Goal: Task Accomplishment & Management: Use online tool/utility

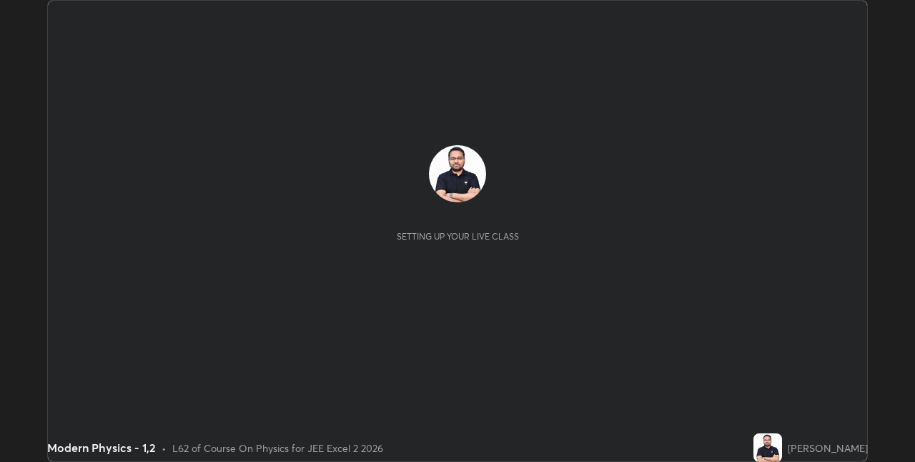
scroll to position [462, 915]
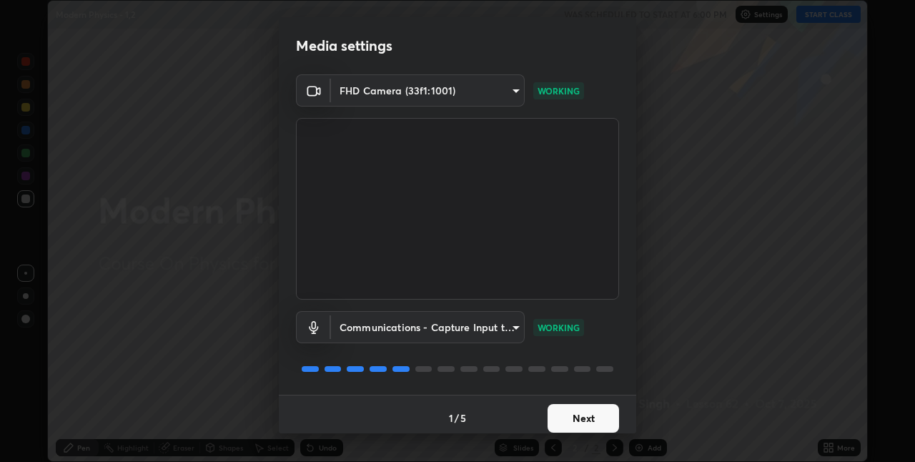
click at [591, 418] on button "Next" at bounding box center [584, 418] width 72 height 29
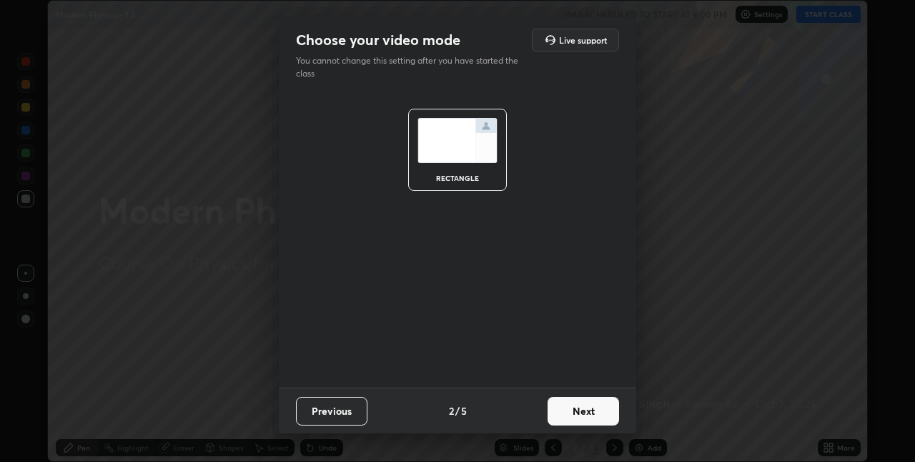
click at [591, 418] on button "Next" at bounding box center [584, 411] width 72 height 29
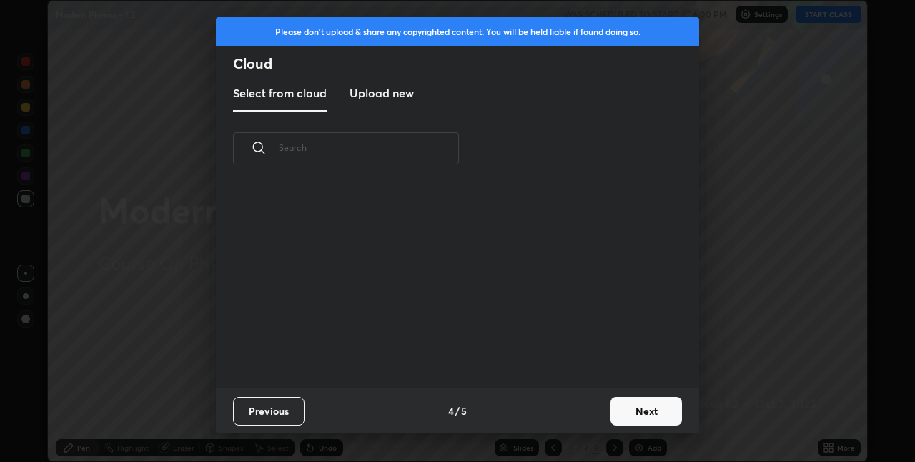
click at [591, 418] on div "Previous 4 / 5 Next" at bounding box center [457, 411] width 483 height 46
click at [623, 408] on button "Next" at bounding box center [647, 411] width 72 height 29
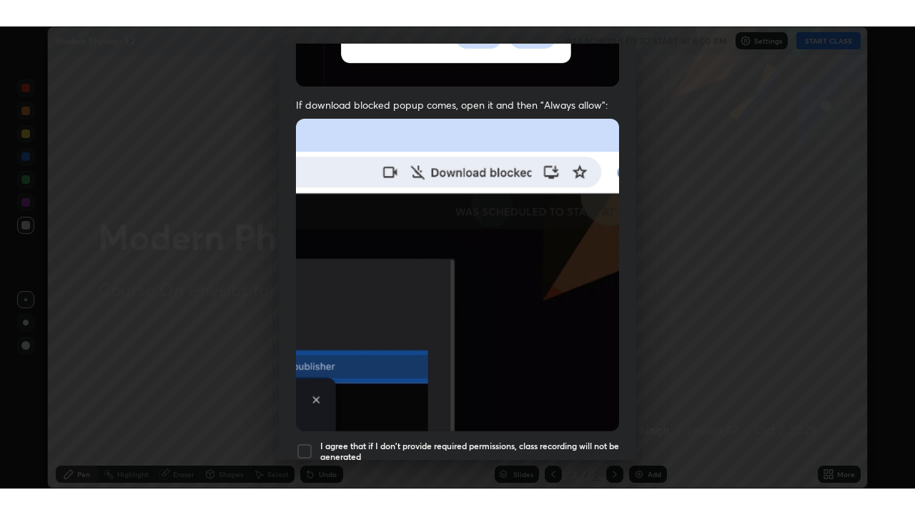
scroll to position [299, 0]
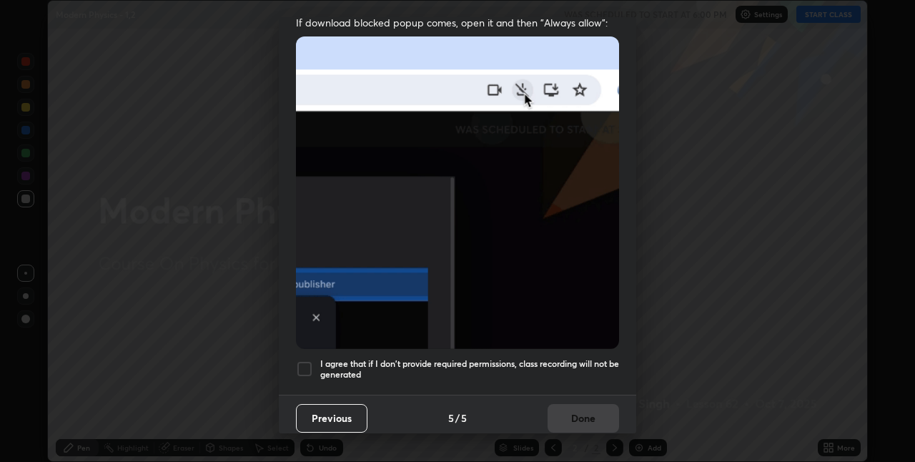
click at [588, 360] on h5 "I agree that if I don't provide required permissions, class recording will not …" at bounding box center [469, 369] width 299 height 22
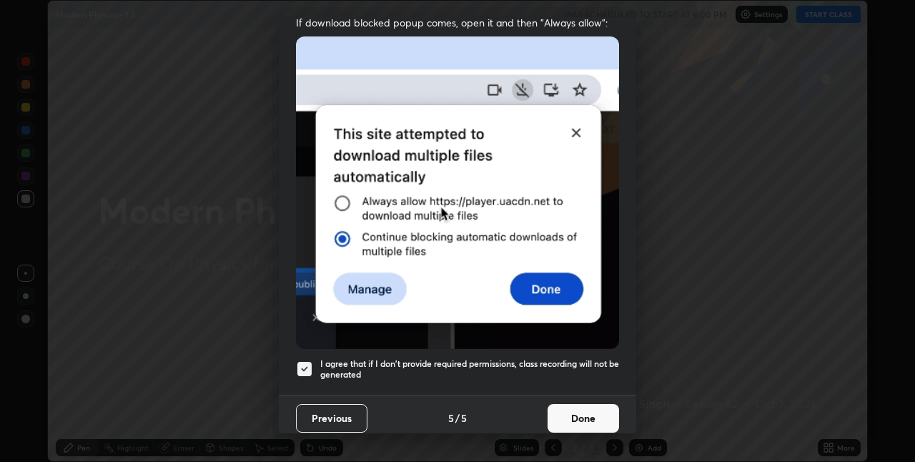
click at [584, 405] on button "Done" at bounding box center [584, 418] width 72 height 29
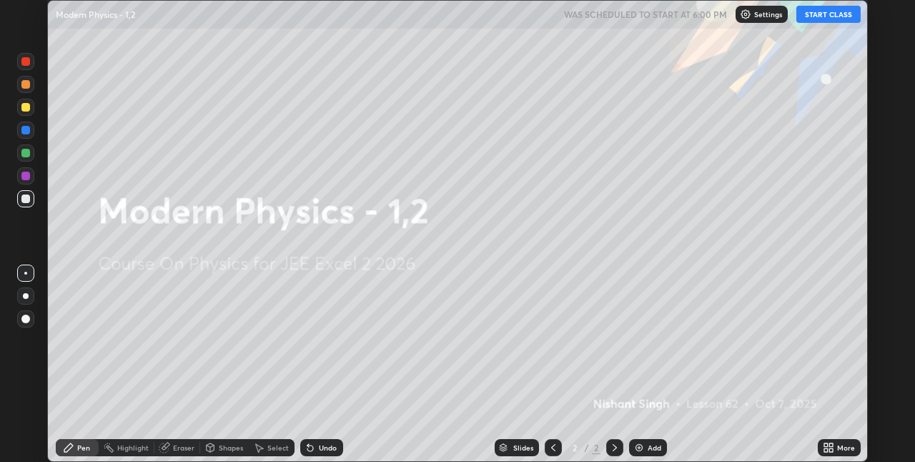
click at [826, 14] on button "START CLASS" at bounding box center [829, 14] width 64 height 17
click at [832, 450] on icon at bounding box center [831, 450] width 4 height 4
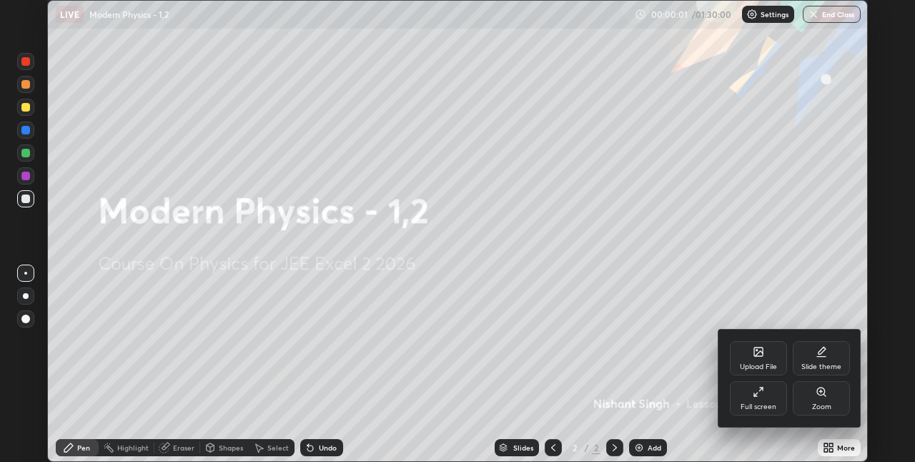
click at [757, 397] on icon at bounding box center [758, 391] width 11 height 11
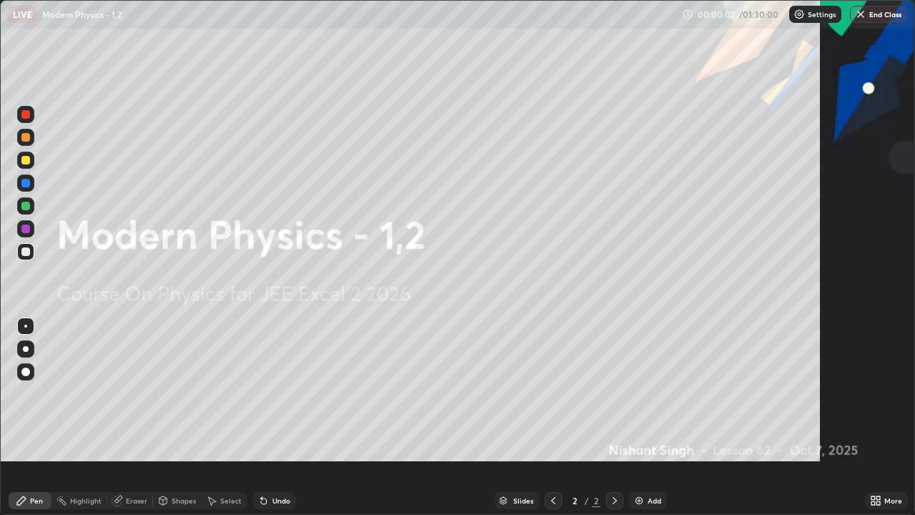
scroll to position [515, 915]
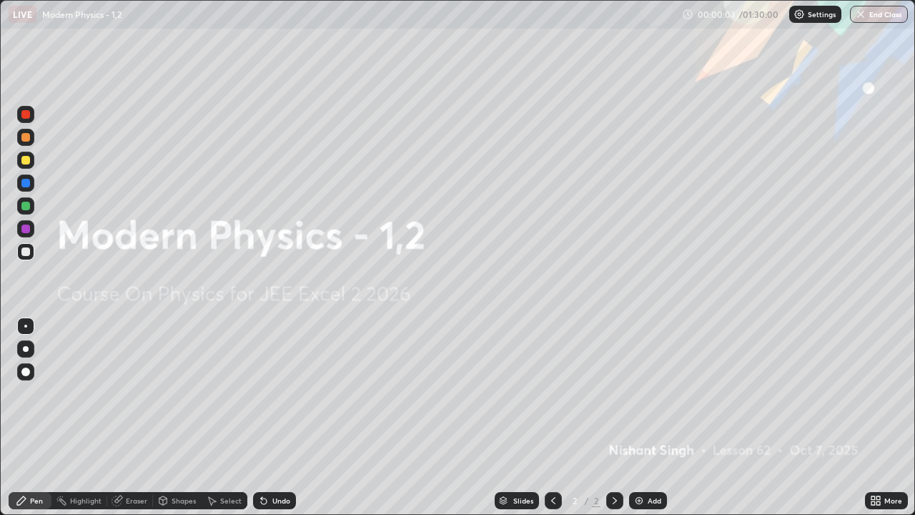
click at [651, 461] on div "Add" at bounding box center [655, 500] width 14 height 7
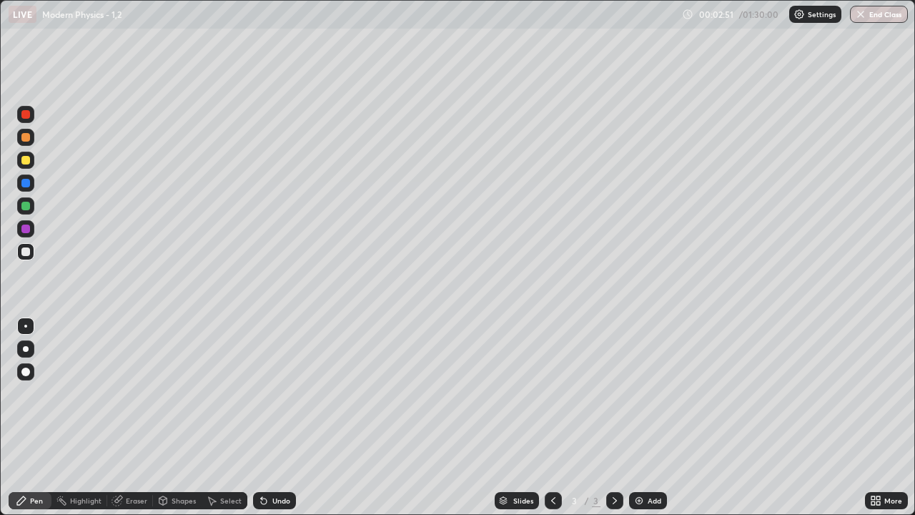
click at [24, 255] on div at bounding box center [25, 251] width 9 height 9
click at [22, 186] on div at bounding box center [25, 183] width 9 height 9
click at [26, 255] on div at bounding box center [25, 251] width 9 height 9
click at [263, 461] on icon at bounding box center [264, 501] width 6 height 6
click at [267, 461] on div "Undo" at bounding box center [274, 500] width 43 height 17
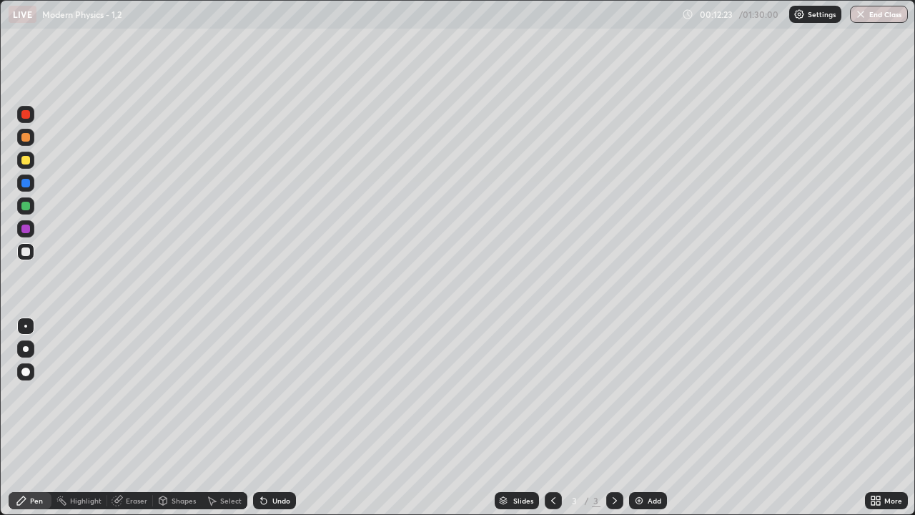
click at [267, 461] on div "Undo" at bounding box center [274, 500] width 43 height 17
click at [273, 461] on div "Undo" at bounding box center [274, 500] width 43 height 17
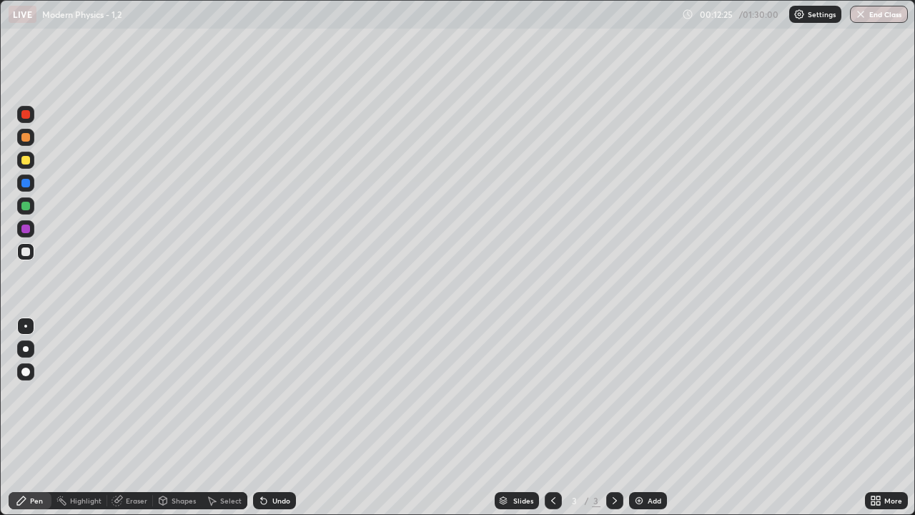
click at [266, 461] on div "Undo" at bounding box center [274, 500] width 43 height 17
click at [648, 461] on div "Add" at bounding box center [655, 500] width 14 height 7
click at [26, 251] on div at bounding box center [25, 251] width 9 height 9
click at [611, 461] on div at bounding box center [614, 500] width 17 height 17
click at [649, 461] on div "Add" at bounding box center [655, 500] width 14 height 7
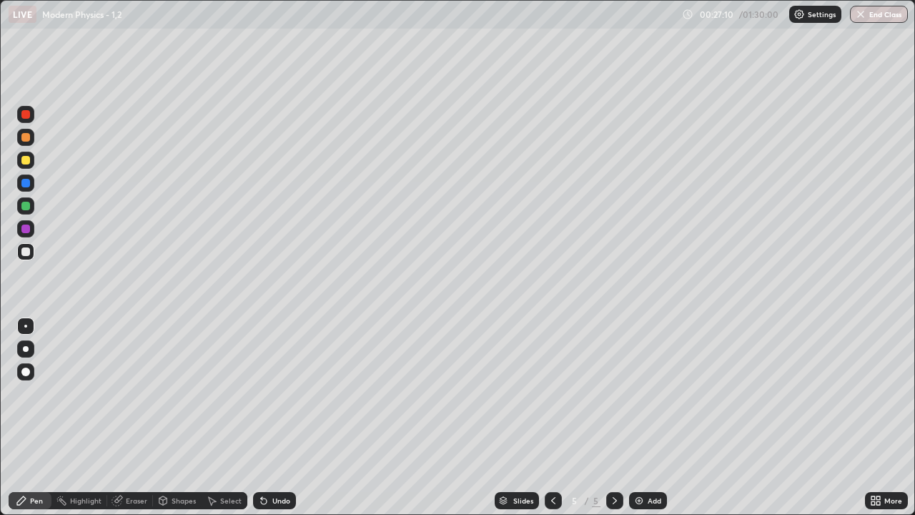
click at [26, 252] on div at bounding box center [25, 251] width 9 height 9
click at [24, 251] on div at bounding box center [25, 251] width 9 height 9
click at [651, 461] on div "Add" at bounding box center [655, 500] width 14 height 7
click at [24, 161] on div at bounding box center [25, 160] width 9 height 9
click at [26, 207] on div at bounding box center [25, 206] width 9 height 9
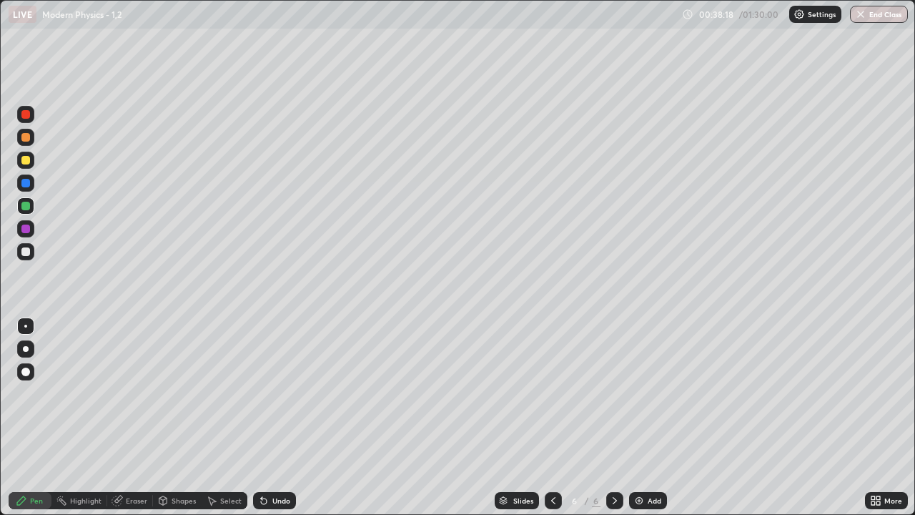
click at [26, 186] on div at bounding box center [25, 183] width 9 height 9
click at [25, 163] on div at bounding box center [25, 160] width 9 height 9
click at [25, 186] on div at bounding box center [25, 183] width 9 height 9
click at [24, 208] on div at bounding box center [25, 206] width 9 height 9
click at [270, 461] on div "Undo" at bounding box center [274, 500] width 43 height 17
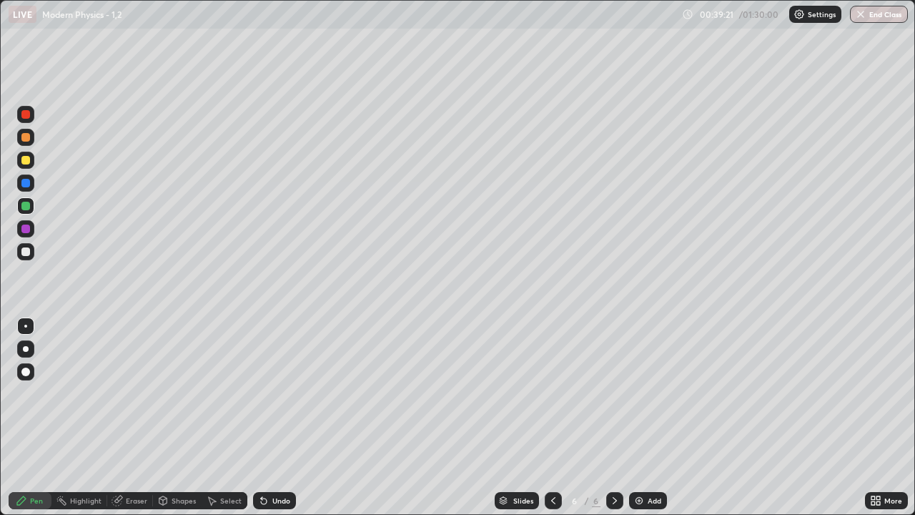
click at [24, 182] on div at bounding box center [25, 183] width 9 height 9
click at [26, 139] on div at bounding box center [25, 137] width 9 height 9
click at [273, 461] on div "Undo" at bounding box center [281, 500] width 18 height 7
click at [29, 114] on div at bounding box center [25, 114] width 9 height 9
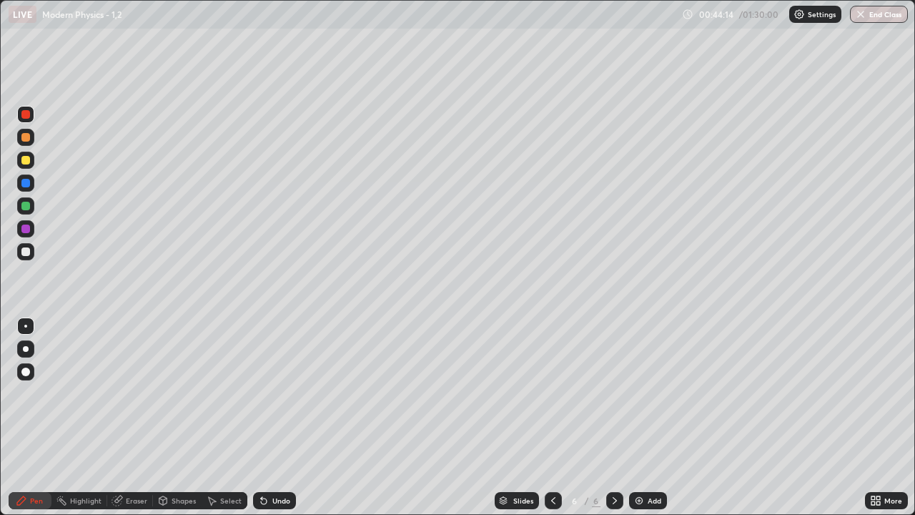
click at [648, 461] on div "Add" at bounding box center [655, 500] width 14 height 7
click at [31, 253] on div at bounding box center [25, 251] width 17 height 17
click at [26, 161] on div at bounding box center [25, 160] width 9 height 9
click at [22, 139] on div at bounding box center [25, 137] width 9 height 9
click at [24, 186] on div at bounding box center [25, 183] width 9 height 9
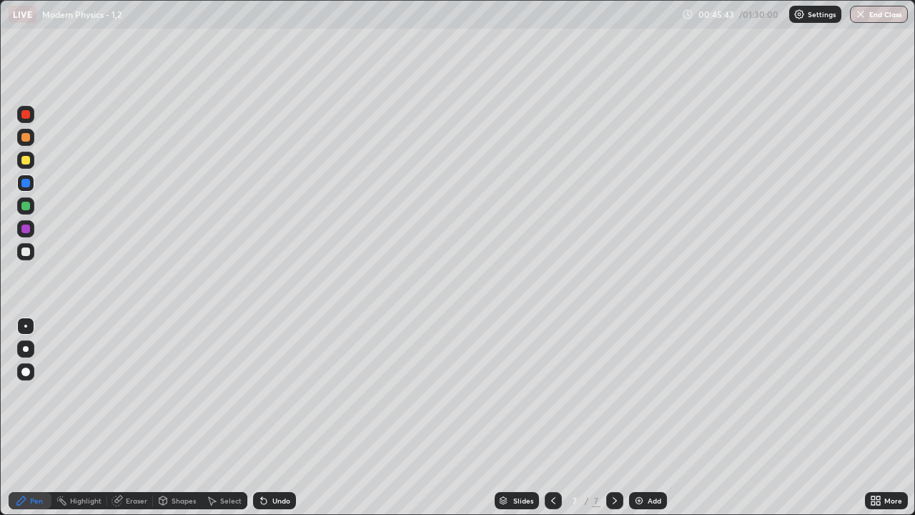
click at [28, 205] on div at bounding box center [25, 206] width 9 height 9
click at [26, 139] on div at bounding box center [25, 137] width 9 height 9
click at [555, 461] on icon at bounding box center [553, 500] width 11 height 11
click at [614, 461] on icon at bounding box center [614, 500] width 11 height 11
click at [26, 117] on div at bounding box center [25, 114] width 9 height 9
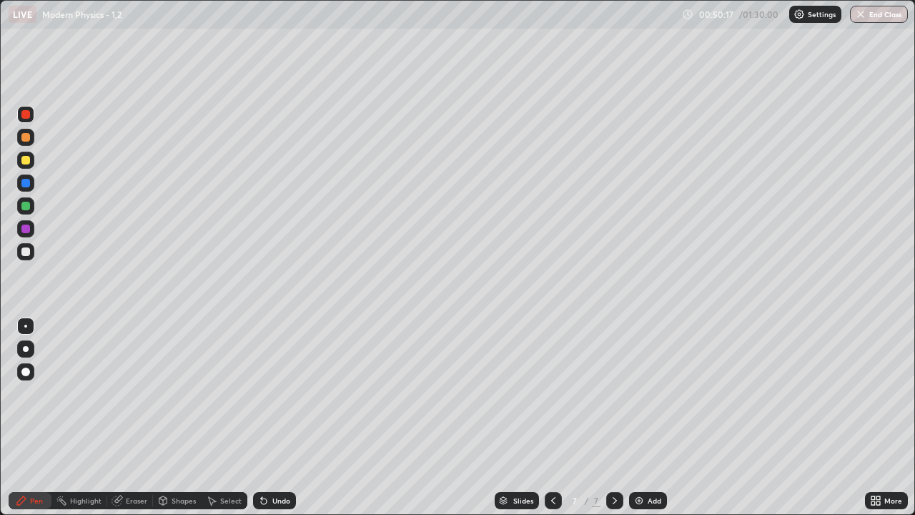
click at [27, 251] on div at bounding box center [25, 251] width 9 height 9
click at [552, 461] on icon at bounding box center [553, 500] width 11 height 11
click at [616, 461] on icon at bounding box center [614, 500] width 11 height 11
click at [613, 461] on icon at bounding box center [614, 500] width 11 height 11
click at [649, 461] on div "Add" at bounding box center [655, 500] width 14 height 7
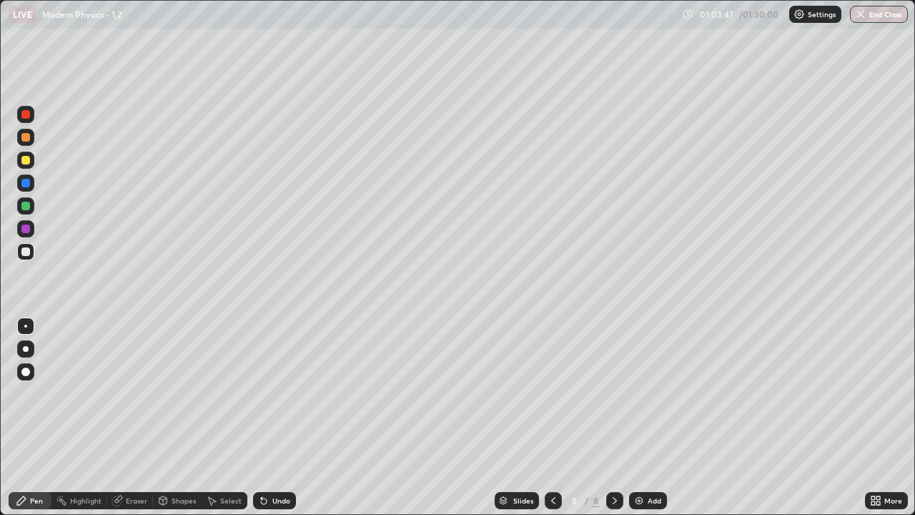
click at [26, 159] on div at bounding box center [25, 160] width 9 height 9
click at [31, 255] on div at bounding box center [25, 251] width 17 height 17
click at [613, 461] on icon at bounding box center [614, 500] width 11 height 11
click at [646, 461] on div "Add" at bounding box center [648, 500] width 38 height 17
click at [272, 461] on div "Undo" at bounding box center [281, 500] width 18 height 7
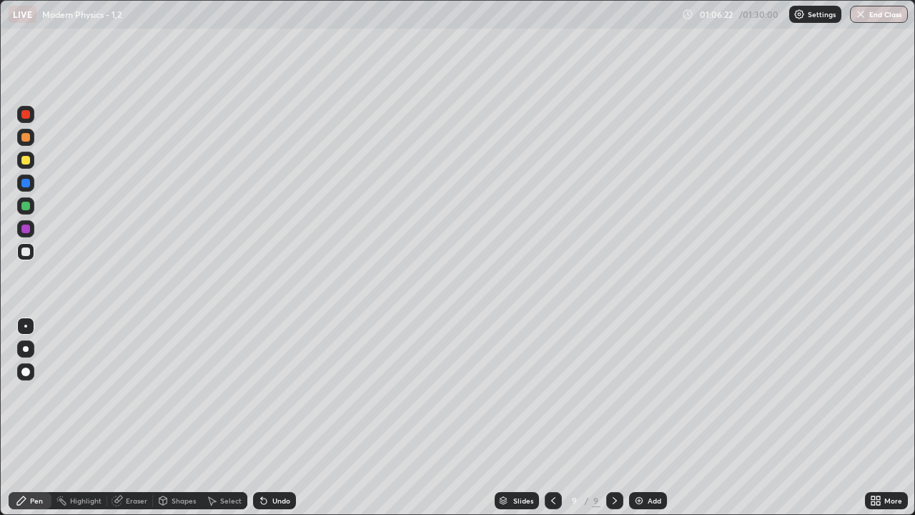
click at [29, 161] on div at bounding box center [25, 160] width 9 height 9
click at [29, 184] on div at bounding box center [25, 183] width 9 height 9
click at [26, 162] on div at bounding box center [25, 160] width 9 height 9
click at [279, 461] on div "Undo" at bounding box center [271, 500] width 49 height 29
click at [27, 137] on div at bounding box center [25, 137] width 9 height 9
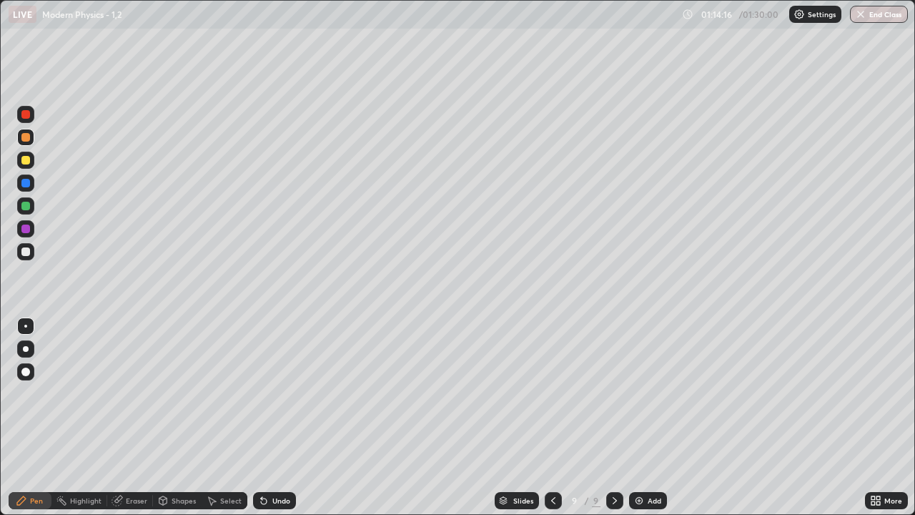
click at [646, 461] on div "Add" at bounding box center [648, 500] width 38 height 17
click at [29, 251] on div at bounding box center [25, 251] width 9 height 9
click at [272, 461] on div "Undo" at bounding box center [274, 500] width 43 height 17
click at [656, 461] on div "Add" at bounding box center [655, 500] width 14 height 7
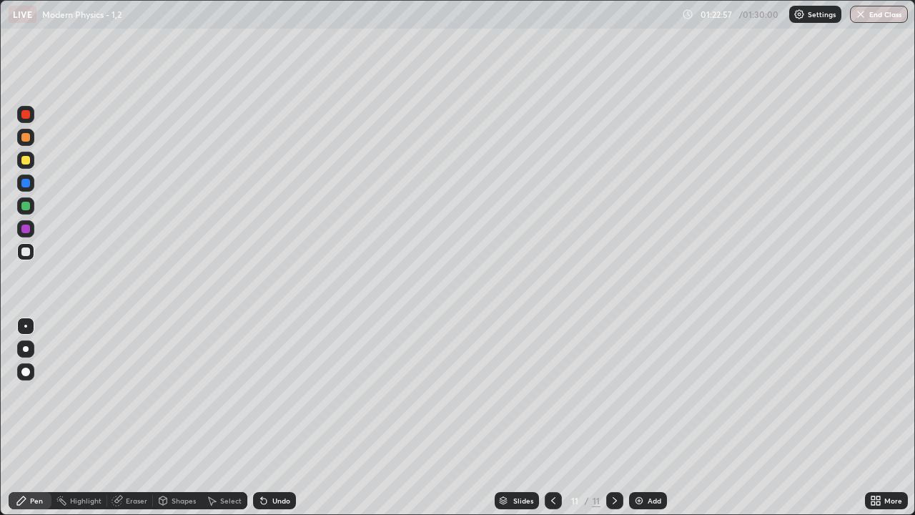
click at [26, 159] on div at bounding box center [25, 160] width 9 height 9
click at [886, 16] on button "End Class" at bounding box center [880, 14] width 56 height 17
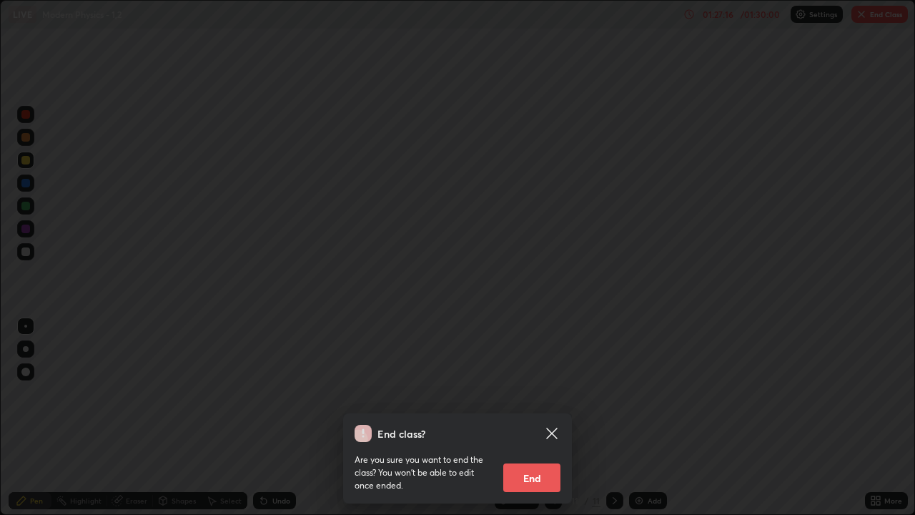
click at [546, 461] on button "End" at bounding box center [531, 477] width 57 height 29
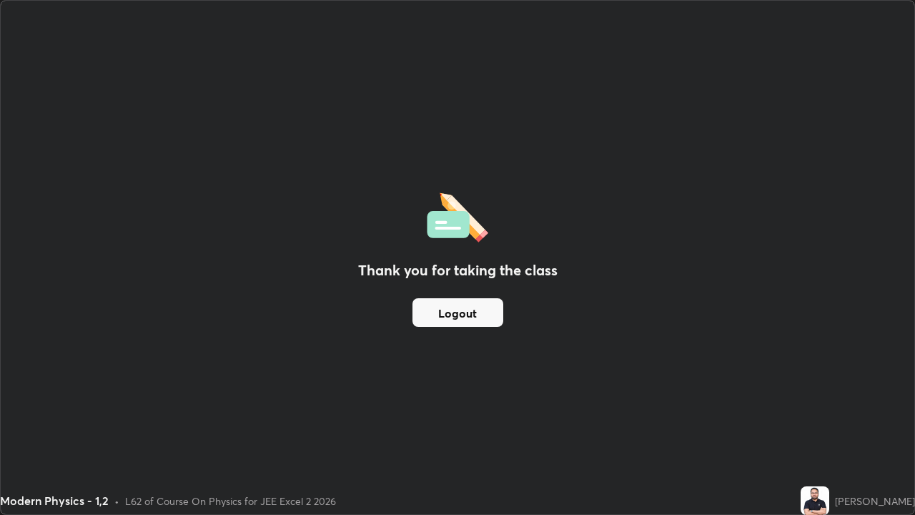
click at [463, 312] on button "Logout" at bounding box center [458, 312] width 91 height 29
